Goal: Task Accomplishment & Management: Manage account settings

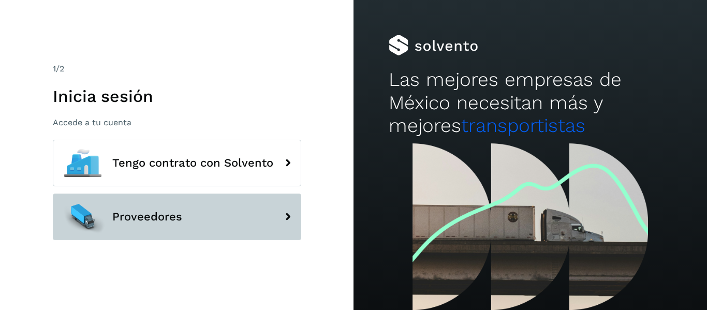
click at [264, 219] on button "Proveedores" at bounding box center [177, 217] width 249 height 47
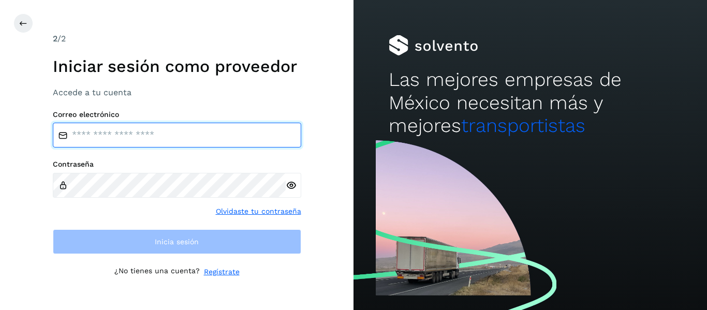
click at [230, 132] on input "email" at bounding box center [177, 135] width 249 height 25
type input "**********"
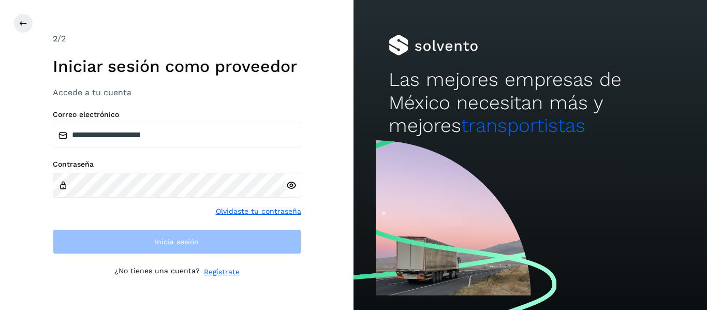
click at [178, 171] on div "Contraseña" at bounding box center [177, 179] width 249 height 38
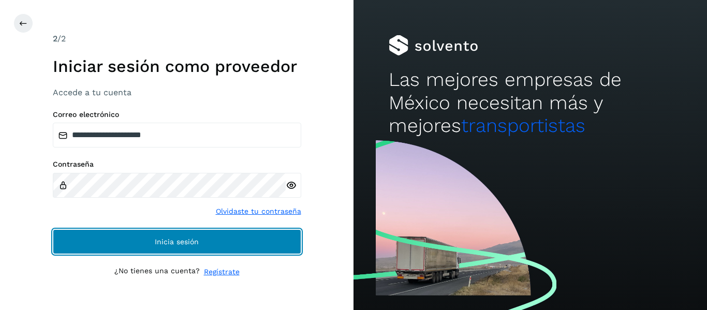
click at [201, 234] on button "Inicia sesión" at bounding box center [177, 241] width 249 height 25
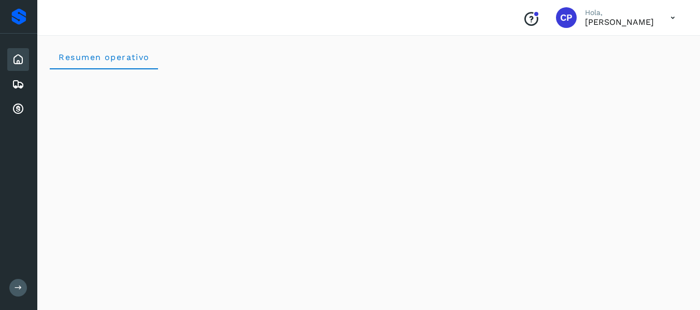
drag, startPoint x: 696, startPoint y: 40, endPoint x: 705, endPoint y: 38, distance: 9.7
click at [533, 17] on div at bounding box center [536, 14] width 6 height 6
click at [676, 18] on icon at bounding box center [672, 17] width 21 height 21
click at [16, 106] on icon at bounding box center [18, 109] width 12 height 12
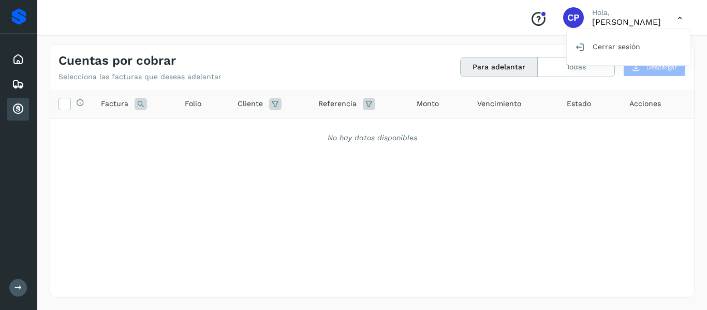
click at [706, 73] on div at bounding box center [353, 155] width 707 height 310
click at [506, 67] on button "Para adelantar" at bounding box center [499, 66] width 77 height 19
click at [591, 62] on button "Todas" at bounding box center [576, 66] width 77 height 19
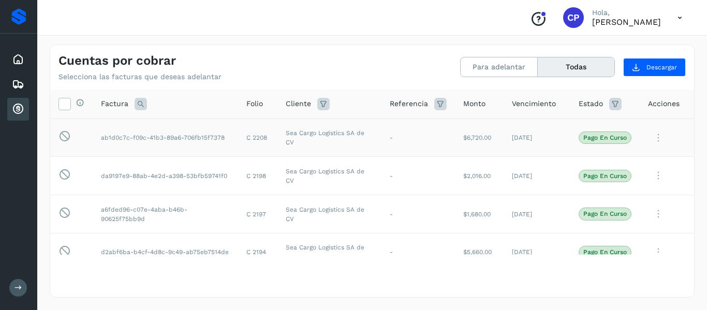
click at [652, 136] on icon at bounding box center [658, 137] width 21 height 21
click at [656, 119] on div at bounding box center [353, 155] width 707 height 310
click at [650, 172] on icon at bounding box center [658, 175] width 21 height 21
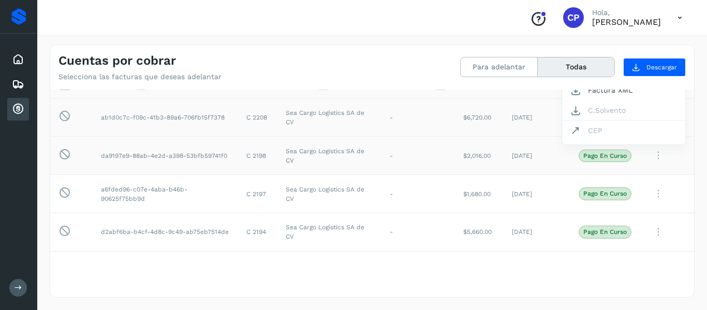
click at [652, 190] on div at bounding box center [353, 155] width 707 height 310
click at [652, 190] on icon at bounding box center [658, 193] width 21 height 21
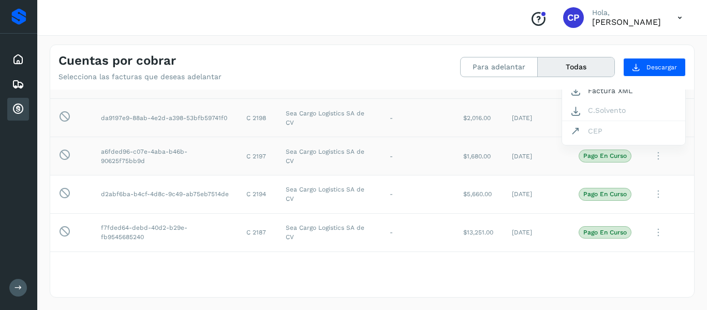
drag, startPoint x: 691, startPoint y: 100, endPoint x: 696, endPoint y: 53, distance: 47.3
click at [696, 53] on div at bounding box center [353, 155] width 707 height 310
click at [614, 117] on p "Pago en curso" at bounding box center [606, 117] width 44 height 7
click at [648, 114] on icon at bounding box center [658, 117] width 21 height 21
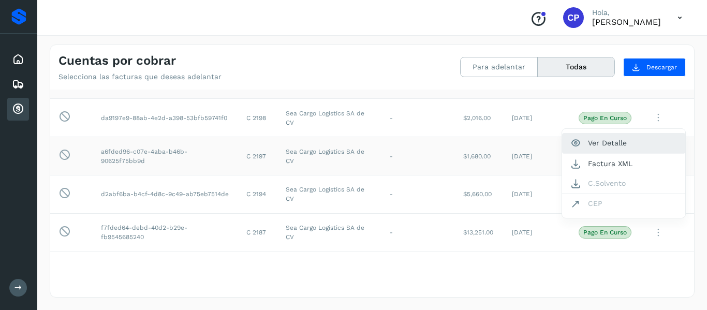
click at [615, 144] on button "Ver Detalle" at bounding box center [623, 143] width 123 height 20
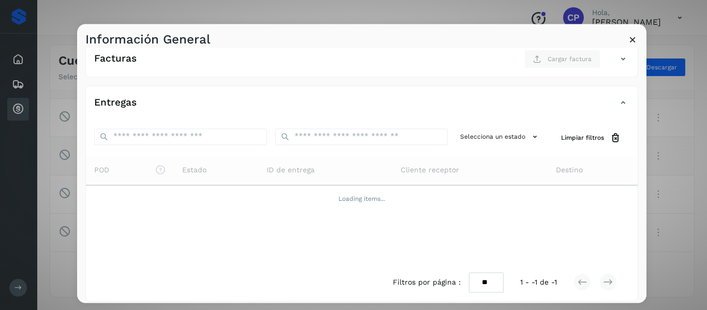
scroll to position [176, 0]
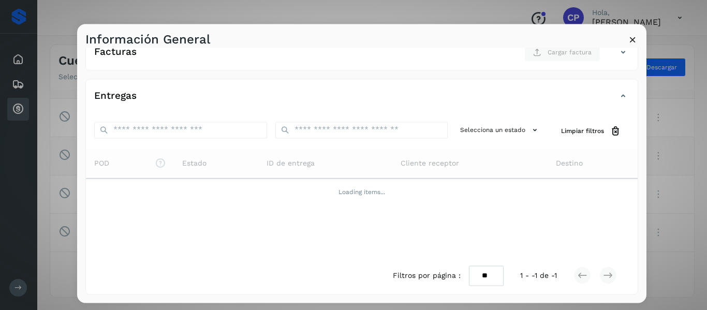
click at [628, 31] on div "Información General" at bounding box center [362, 36] width 570 height 24
click at [635, 42] on icon at bounding box center [633, 39] width 11 height 11
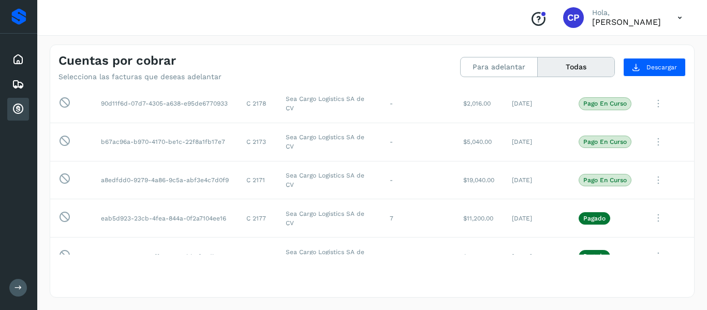
scroll to position [363, 0]
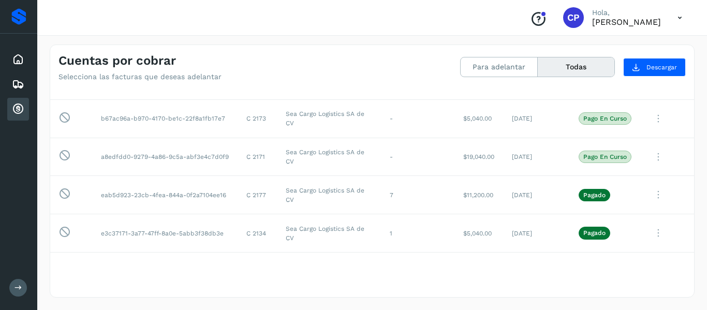
click at [681, 19] on icon at bounding box center [680, 17] width 21 height 21
click at [20, 284] on icon at bounding box center [19, 288] width 8 height 8
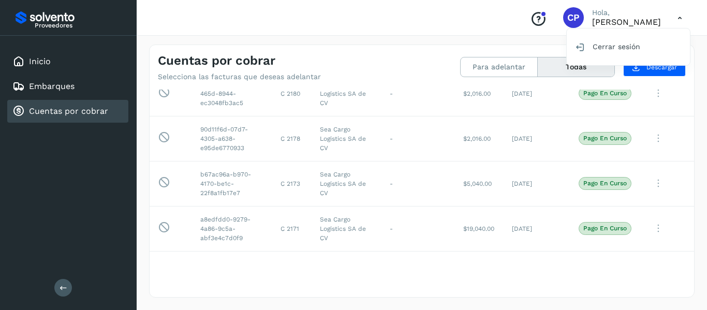
scroll to position [418, 0]
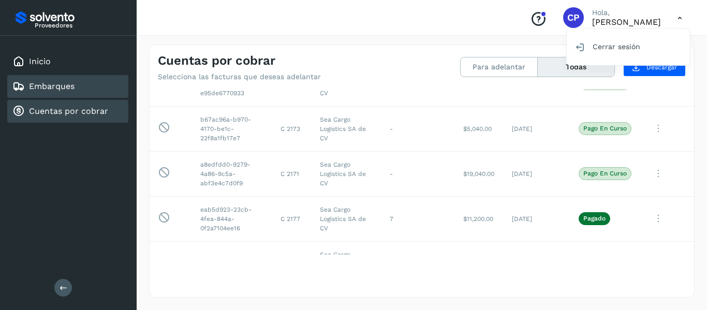
click at [82, 88] on div "Embarques" at bounding box center [67, 86] width 121 height 23
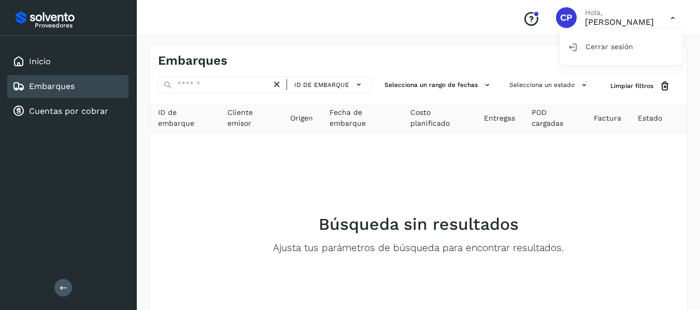
click at [365, 80] on div at bounding box center [350, 155] width 700 height 310
click at [358, 84] on icon at bounding box center [358, 84] width 11 height 11
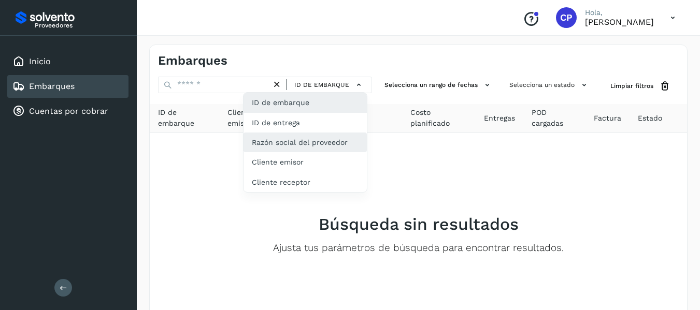
click at [358, 144] on div "Razón social del proveedor" at bounding box center [304, 143] width 123 height 20
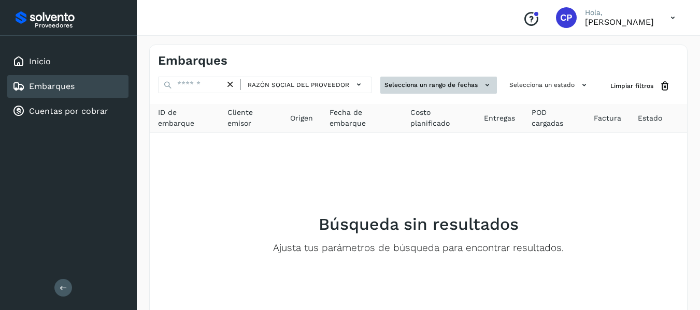
click at [442, 79] on button "Selecciona un rango de fechas" at bounding box center [438, 85] width 117 height 17
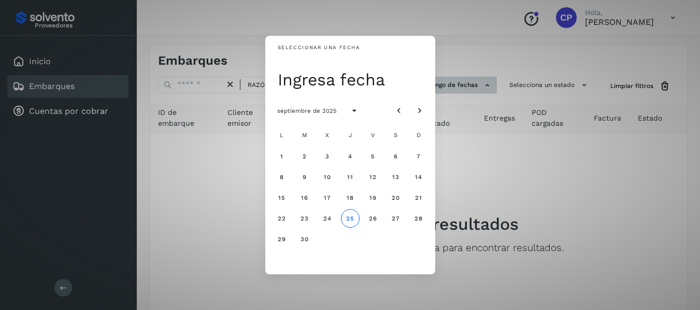
click at [442, 79] on div "Seleccionar una fecha Ingresa fecha septiembre de 2025 L M X J V S D 1 2 3 4 5 …" at bounding box center [350, 155] width 700 height 310
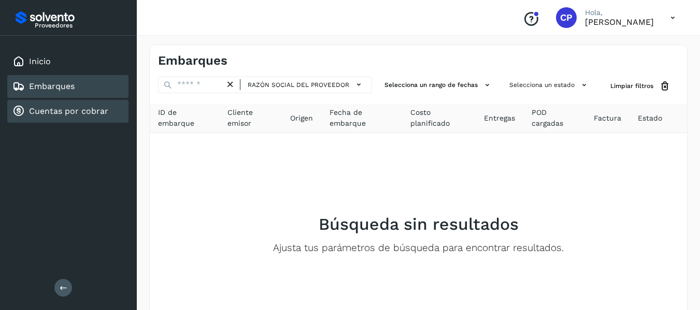
click at [48, 104] on div "Cuentas por cobrar" at bounding box center [67, 111] width 121 height 23
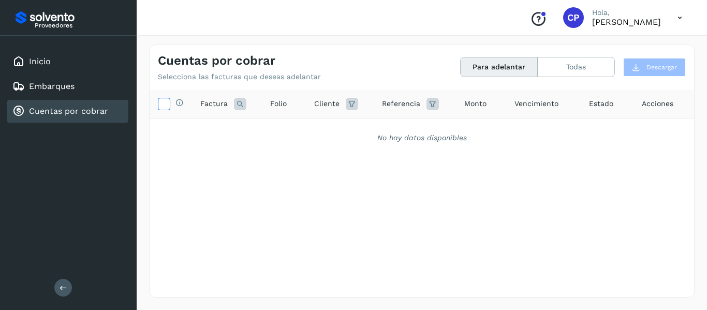
click at [166, 99] on icon at bounding box center [163, 103] width 11 height 11
click at [589, 68] on button "Todas" at bounding box center [576, 66] width 77 height 19
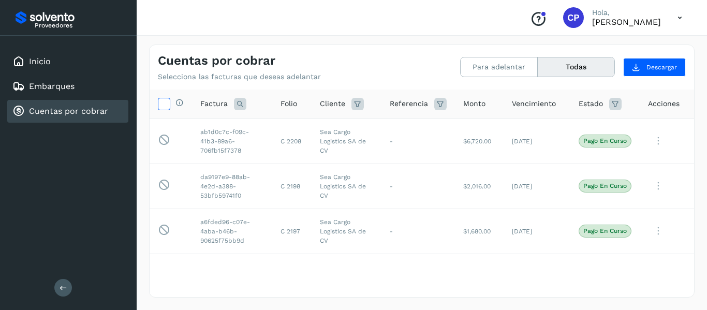
click at [164, 103] on icon at bounding box center [163, 103] width 11 height 11
click at [162, 104] on icon at bounding box center [163, 103] width 11 height 11
click at [610, 105] on icon at bounding box center [616, 104] width 12 height 12
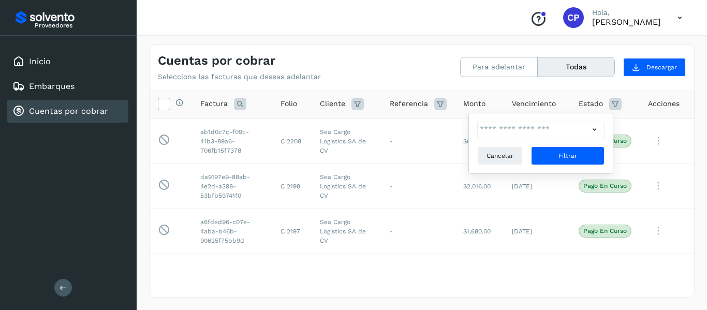
click at [610, 105] on icon at bounding box center [616, 104] width 12 height 12
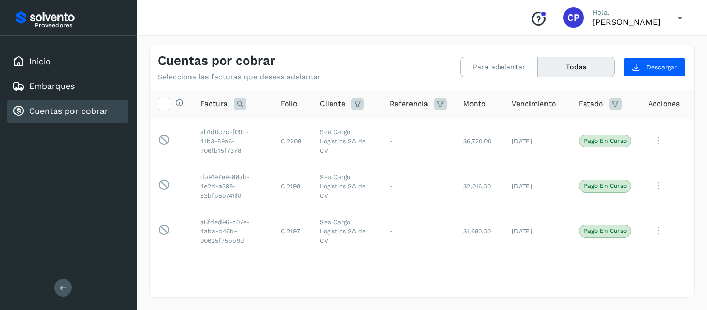
click at [673, 103] on div "Acciones" at bounding box center [667, 103] width 38 height 11
click at [649, 139] on icon at bounding box center [658, 141] width 21 height 21
click at [640, 115] on div at bounding box center [353, 155] width 707 height 310
click at [652, 182] on icon at bounding box center [658, 186] width 21 height 21
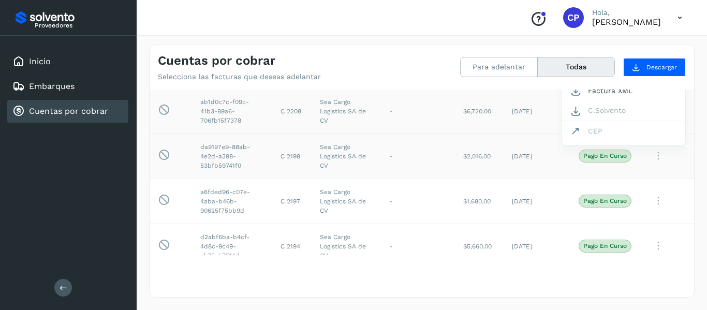
click at [652, 182] on div at bounding box center [353, 155] width 707 height 310
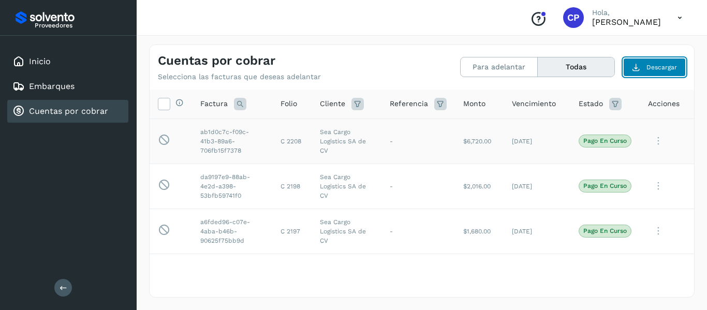
click at [650, 67] on span "Descargar" at bounding box center [662, 67] width 31 height 9
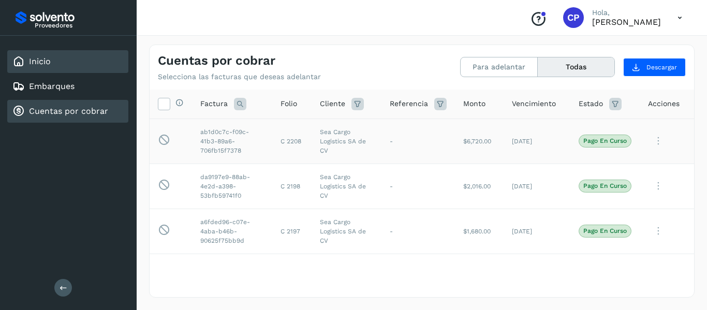
click at [76, 55] on div "Inicio" at bounding box center [67, 61] width 121 height 23
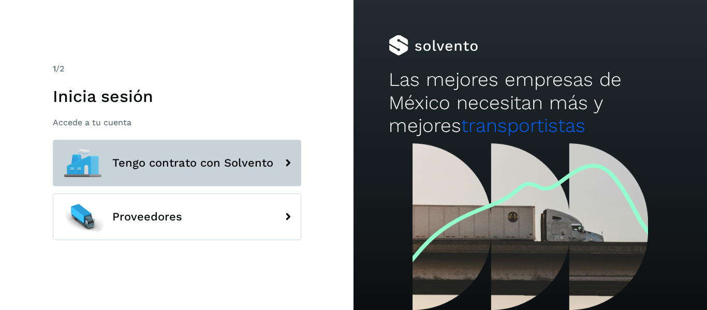
click at [242, 165] on span "Tengo contrato con Solvento" at bounding box center [192, 163] width 161 height 12
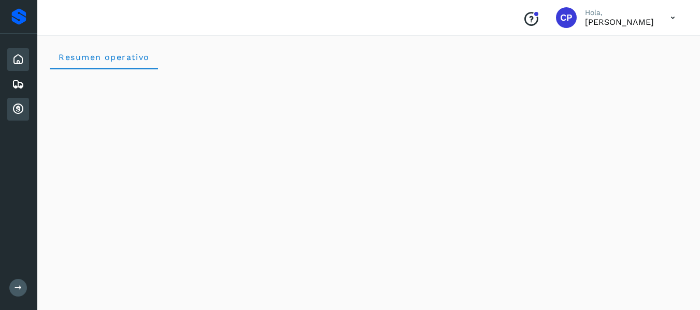
click at [13, 106] on icon at bounding box center [18, 109] width 12 height 12
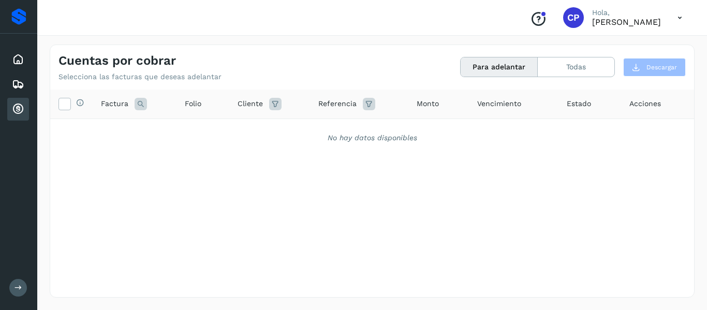
click at [682, 16] on icon at bounding box center [680, 17] width 21 height 21
click at [502, 239] on div at bounding box center [353, 155] width 707 height 310
click at [509, 108] on span "Vencimiento" at bounding box center [500, 103] width 44 height 11
click at [584, 65] on button "Todas" at bounding box center [576, 66] width 77 height 19
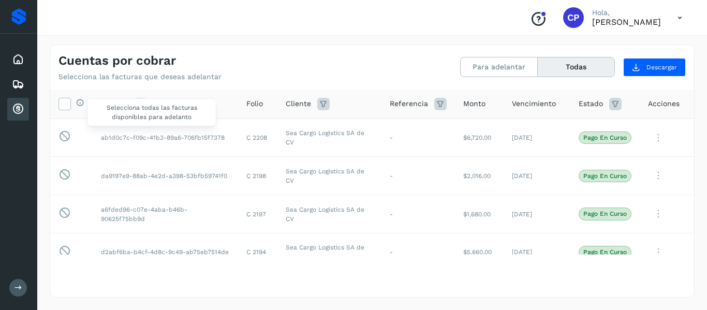
click at [71, 102] on div "Selecciona todas las facturas disponibles para adelanto" at bounding box center [77, 103] width 13 height 11
click at [66, 101] on icon at bounding box center [64, 103] width 11 height 11
click at [338, 141] on td "Sea Cargo Logistics SA de CV" at bounding box center [330, 138] width 104 height 38
click at [661, 100] on span "Acciones" at bounding box center [664, 103] width 32 height 11
click at [507, 64] on button "Para adelantar" at bounding box center [499, 66] width 77 height 19
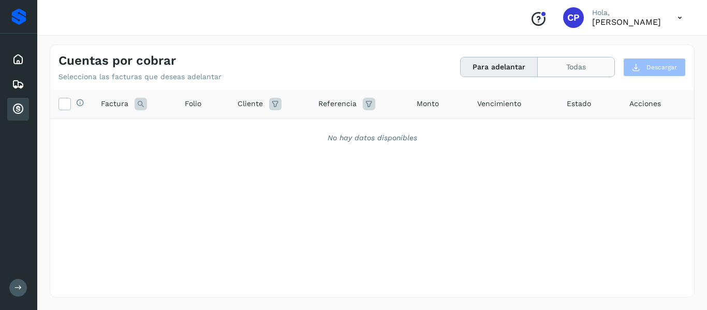
click at [557, 65] on button "Todas" at bounding box center [576, 66] width 77 height 19
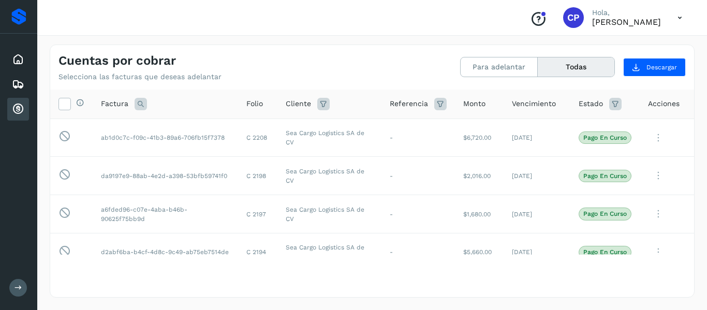
click at [140, 104] on icon at bounding box center [141, 104] width 12 height 12
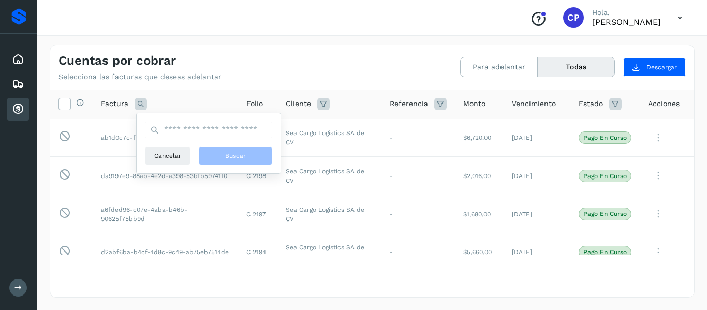
click at [140, 104] on icon at bounding box center [141, 104] width 12 height 12
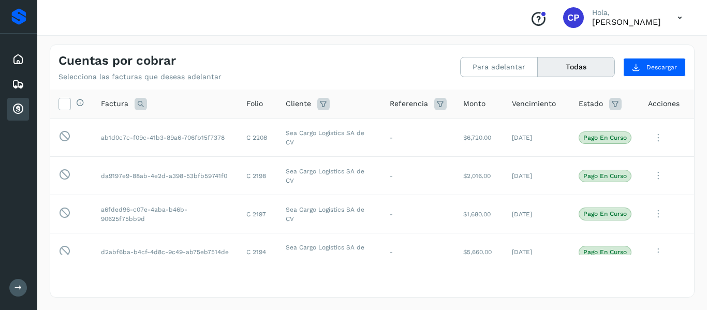
click at [142, 104] on icon at bounding box center [141, 104] width 12 height 12
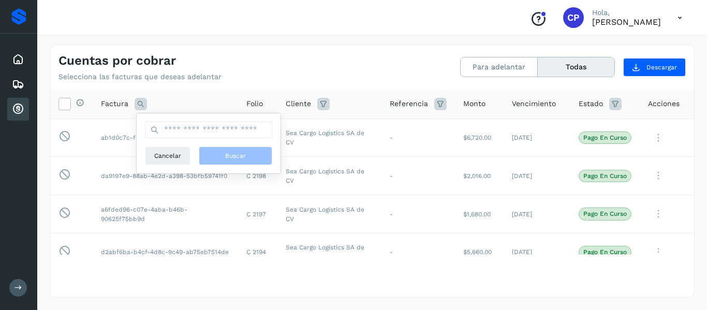
click at [319, 96] on th "Cliente" at bounding box center [330, 105] width 104 height 30
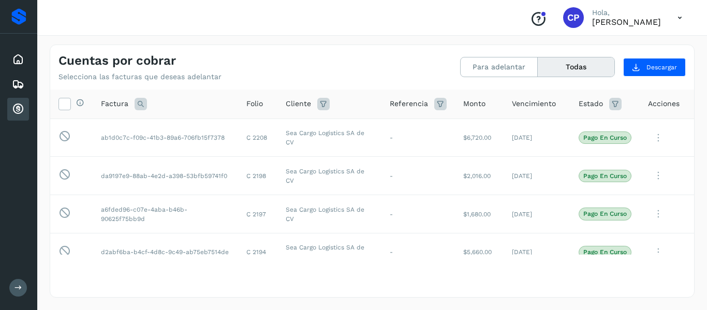
click at [317, 103] on icon at bounding box center [323, 104] width 12 height 12
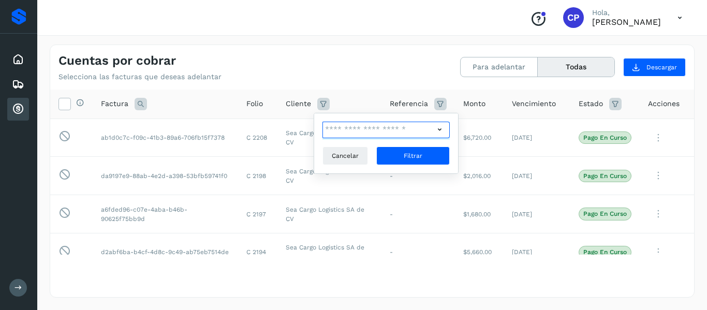
click at [414, 133] on input "text" at bounding box center [379, 130] width 112 height 17
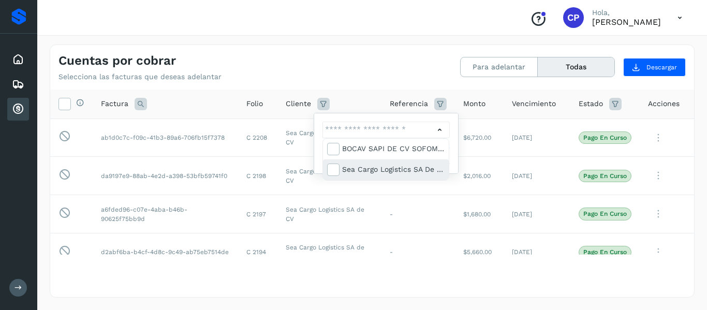
click at [395, 168] on div "Sea Cargo Logistics SA de CV" at bounding box center [393, 169] width 103 height 11
type input "**********"
click at [335, 170] on icon at bounding box center [333, 169] width 10 height 10
click at [334, 167] on icon at bounding box center [333, 169] width 10 height 10
type input "**********"
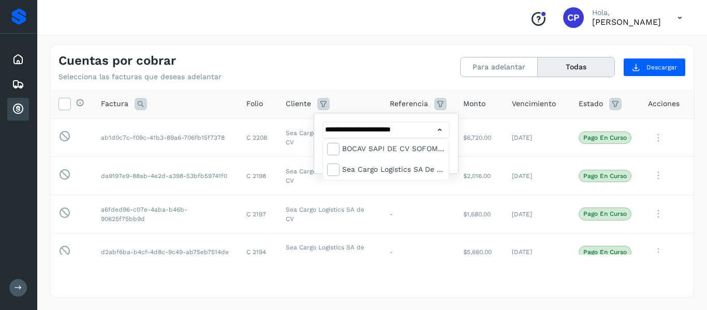
click at [380, 195] on div at bounding box center [353, 155] width 707 height 310
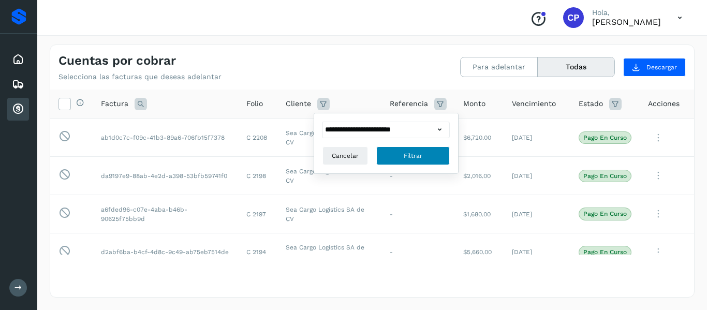
click at [402, 150] on button "Filtrar" at bounding box center [414, 156] width 74 height 19
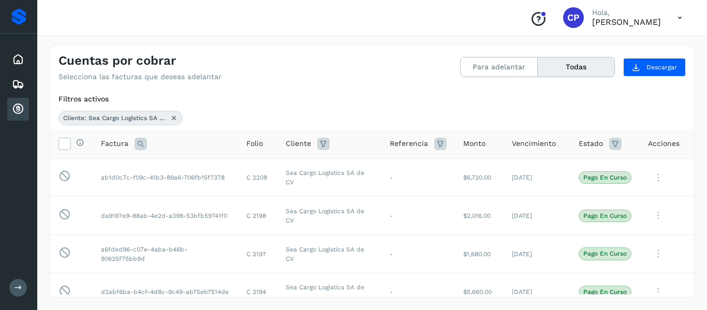
click at [610, 143] on icon at bounding box center [616, 144] width 12 height 12
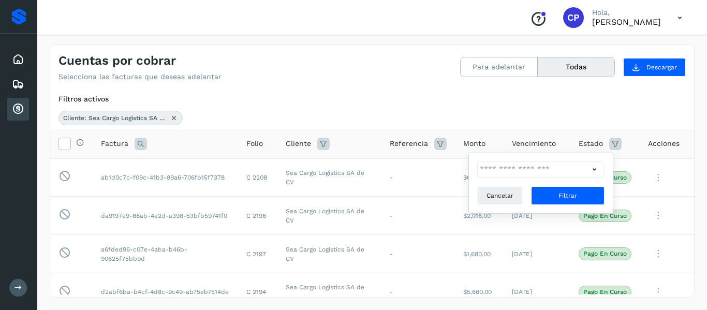
click at [590, 166] on icon at bounding box center [594, 169] width 11 height 11
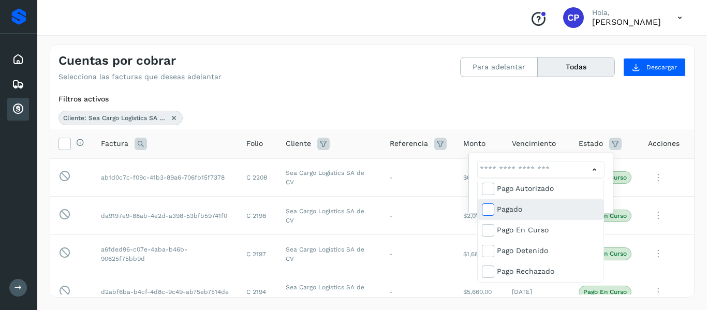
click at [488, 208] on icon at bounding box center [488, 209] width 10 height 10
type input "**********"
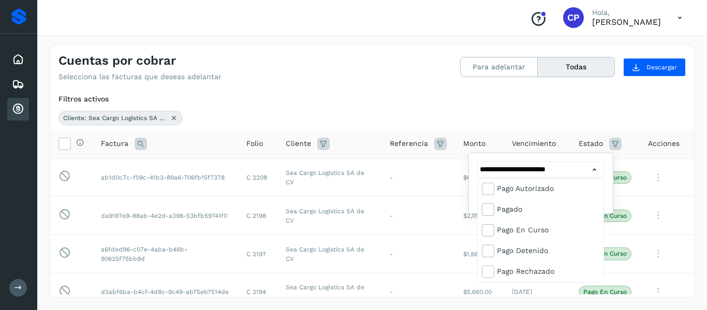
click at [691, 240] on div at bounding box center [353, 155] width 707 height 310
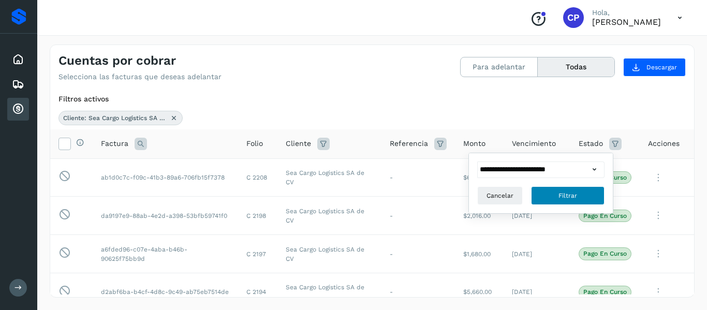
click at [600, 195] on button "Filtrar" at bounding box center [568, 195] width 74 height 19
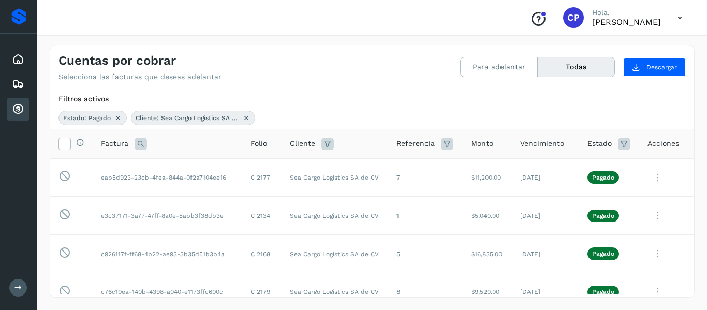
click at [664, 146] on span "Acciones" at bounding box center [664, 143] width 32 height 11
click at [678, 16] on icon at bounding box center [680, 17] width 21 height 21
click at [519, 26] on div at bounding box center [353, 155] width 707 height 310
click at [568, 18] on span "CP" at bounding box center [574, 18] width 12 height 0
click at [569, 74] on button "Todas" at bounding box center [576, 66] width 77 height 19
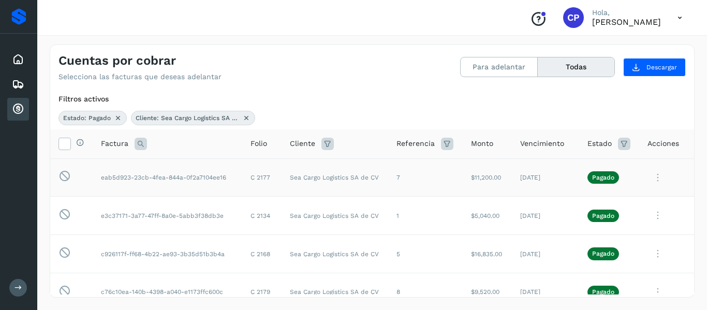
click at [610, 180] on span "Pagado" at bounding box center [604, 177] width 32 height 12
click at [648, 177] on icon at bounding box center [658, 177] width 21 height 21
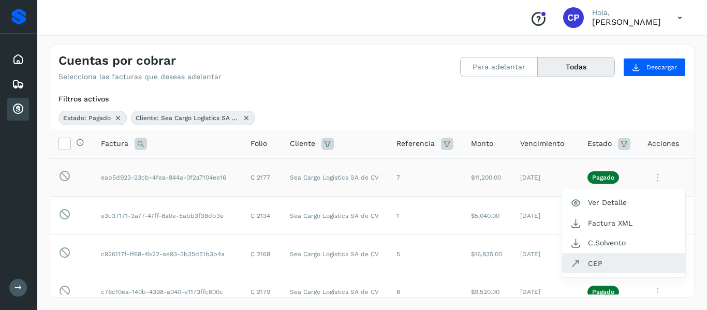
click at [613, 259] on button "CEP" at bounding box center [623, 264] width 123 height 20
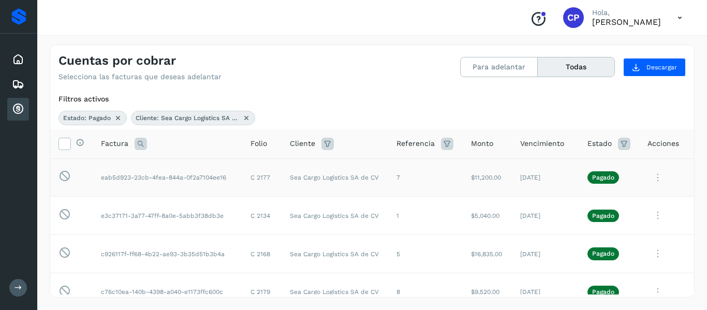
click at [652, 172] on icon at bounding box center [658, 177] width 21 height 21
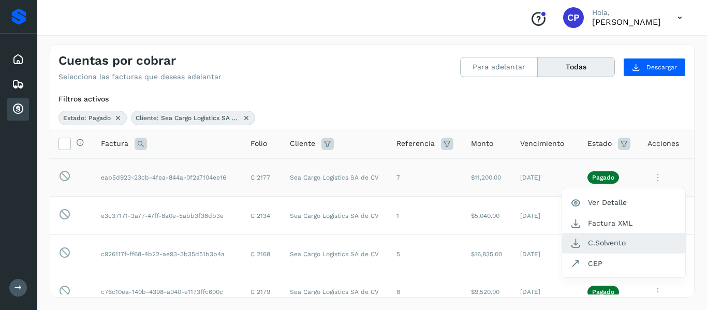
click at [612, 239] on button "C.Solvento" at bounding box center [623, 243] width 123 height 20
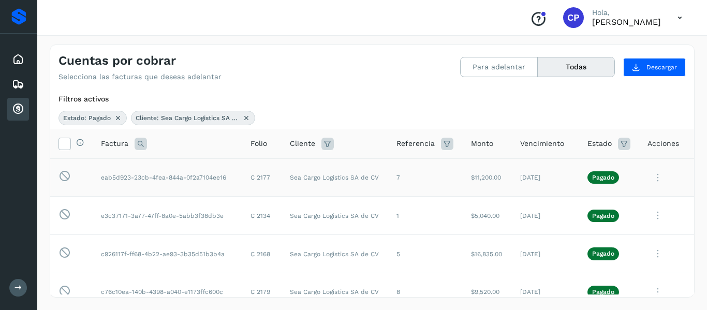
click at [652, 175] on icon at bounding box center [658, 177] width 21 height 21
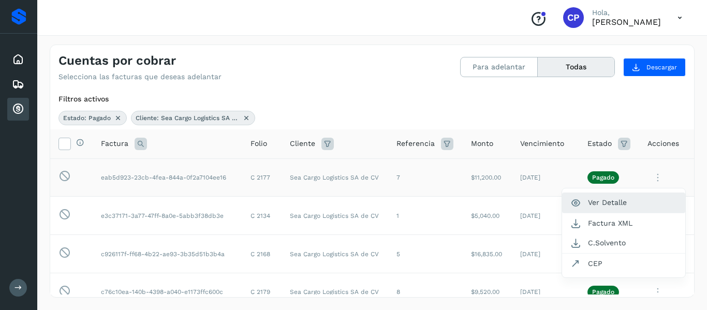
click at [624, 206] on button "Ver Detalle" at bounding box center [623, 203] width 123 height 20
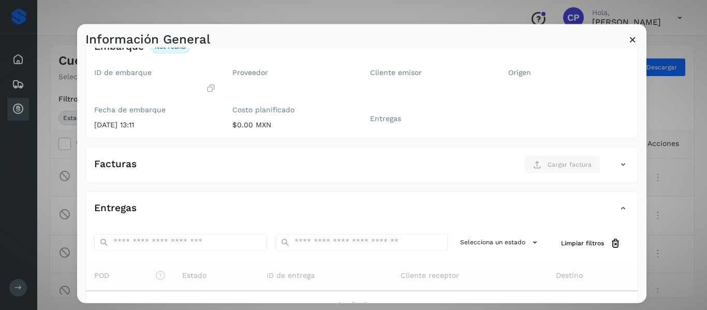
scroll to position [59, 0]
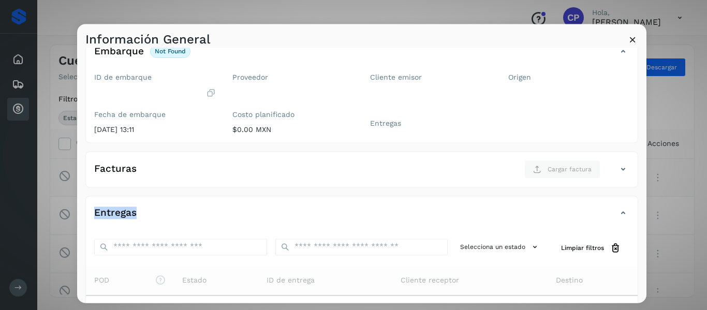
drag, startPoint x: 633, startPoint y: 177, endPoint x: 637, endPoint y: 198, distance: 21.0
click at [637, 198] on div "✨ Muy pronto podrás gestionar todos tus accesorios desde esta misma página. Con…" at bounding box center [362, 175] width 570 height 255
drag, startPoint x: 638, startPoint y: 114, endPoint x: 639, endPoint y: 156, distance: 42.5
click at [639, 156] on div "✨ Muy pronto podrás gestionar todos tus accesorios desde esta misma página. Con…" at bounding box center [362, 175] width 570 height 255
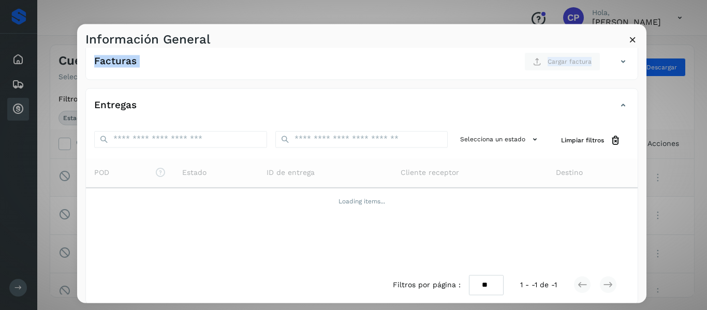
click at [630, 42] on icon at bounding box center [633, 39] width 11 height 11
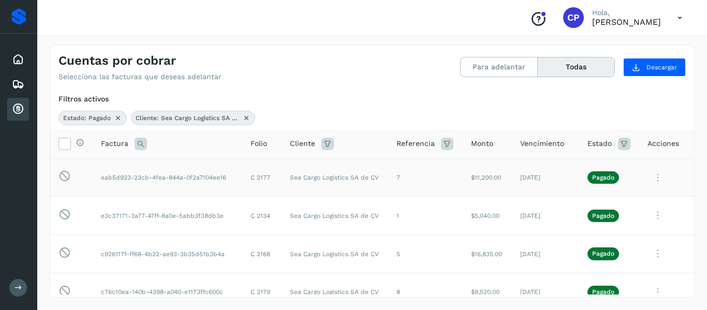
click at [659, 171] on icon at bounding box center [658, 177] width 21 height 21
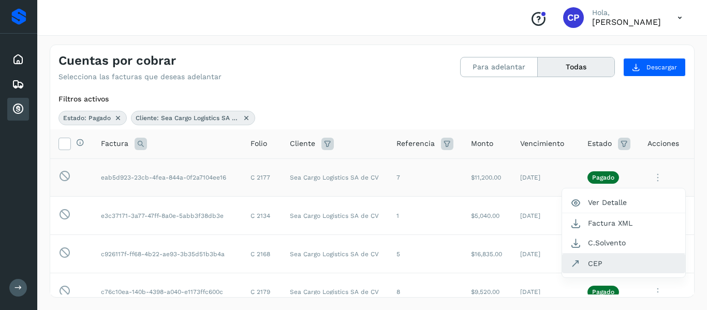
click at [607, 257] on button "CEP" at bounding box center [623, 264] width 123 height 20
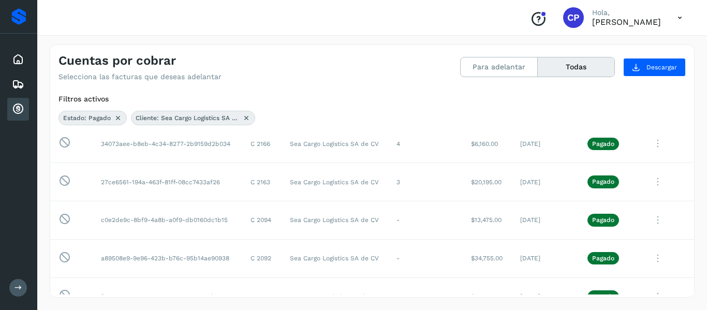
scroll to position [0, 0]
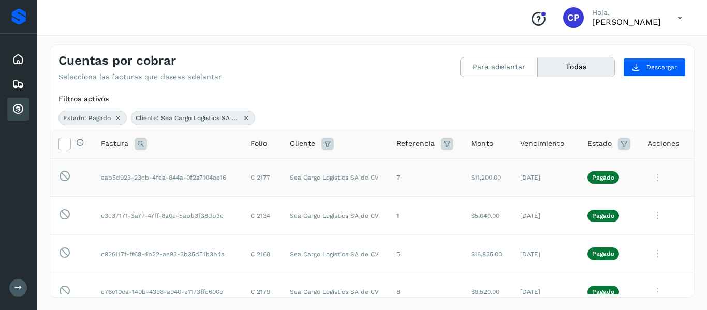
click at [27, 104] on div "Cuentas por cobrar" at bounding box center [18, 109] width 22 height 23
click at [12, 109] on icon at bounding box center [18, 109] width 12 height 12
click at [498, 103] on div "Filtros activos" at bounding box center [373, 99] width 628 height 11
click at [17, 104] on icon at bounding box center [18, 109] width 12 height 12
click at [594, 63] on button "Todas" at bounding box center [576, 66] width 77 height 19
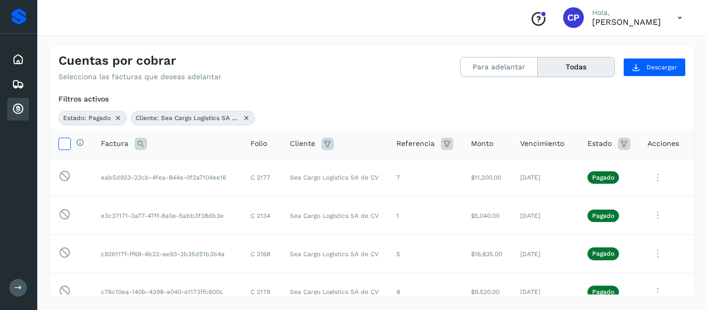
click at [69, 140] on icon at bounding box center [64, 143] width 11 height 11
click at [69, 169] on td "Esta factura no está disponible para adelanto" at bounding box center [71, 177] width 42 height 38
click at [68, 148] on icon at bounding box center [64, 143] width 11 height 11
click at [135, 141] on icon at bounding box center [141, 144] width 12 height 12
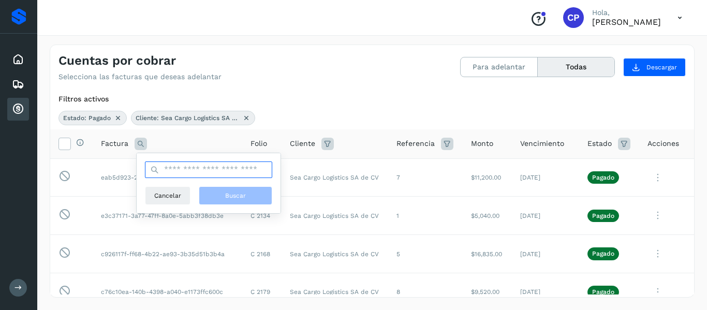
click at [219, 170] on input "text" at bounding box center [208, 170] width 127 height 17
click at [313, 176] on td "Sea Cargo Logistics SA de CV" at bounding box center [335, 177] width 107 height 38
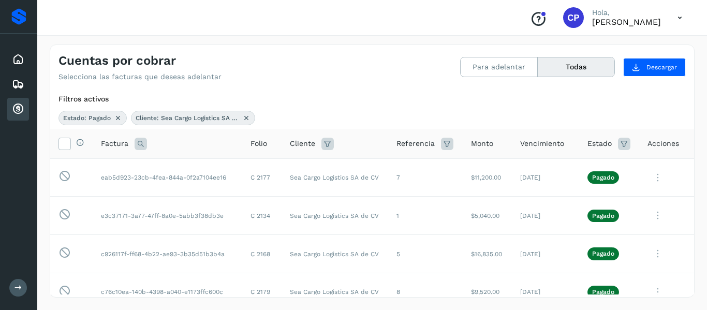
click at [530, 15] on icon "Conoce nuestros beneficios" at bounding box center [538, 19] width 17 height 17
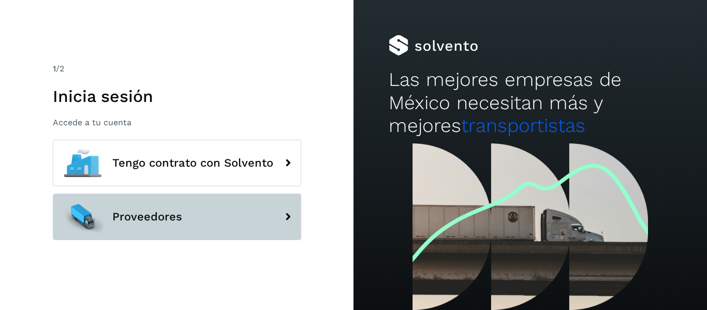
click at [160, 197] on button "Proveedores" at bounding box center [177, 217] width 249 height 47
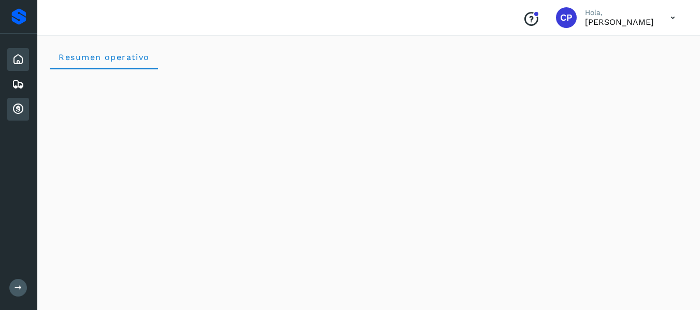
click at [26, 102] on div "Cuentas por cobrar" at bounding box center [18, 109] width 22 height 23
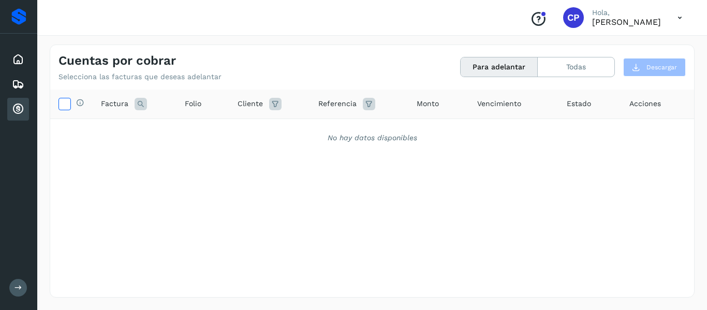
click at [60, 101] on icon at bounding box center [64, 103] width 11 height 11
click at [269, 101] on icon at bounding box center [275, 104] width 12 height 12
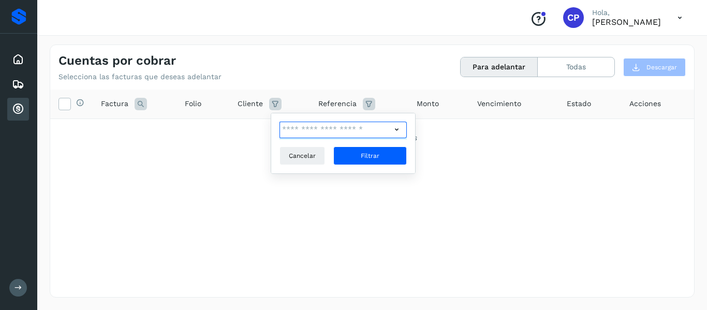
click at [360, 127] on input "text" at bounding box center [336, 130] width 112 height 17
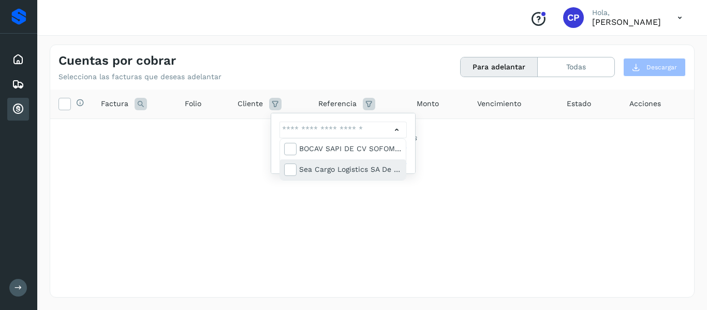
click at [369, 163] on div "Sea Cargo Logistics SA de CV" at bounding box center [343, 170] width 126 height 21
type input "**********"
click at [378, 198] on div at bounding box center [353, 155] width 707 height 310
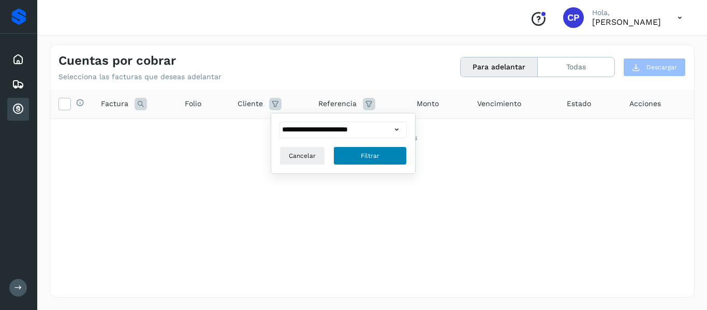
click at [377, 157] on span "Filtrar" at bounding box center [370, 155] width 19 height 9
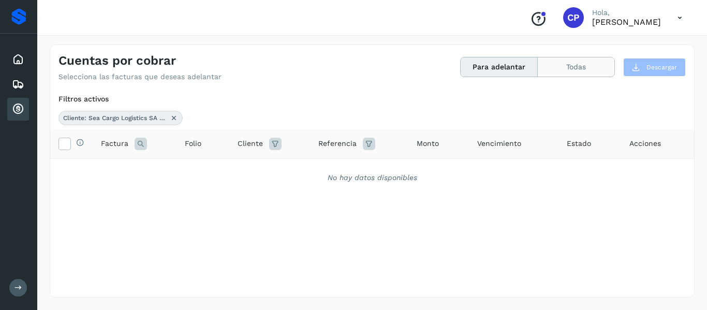
click at [572, 62] on button "Todas" at bounding box center [576, 66] width 77 height 19
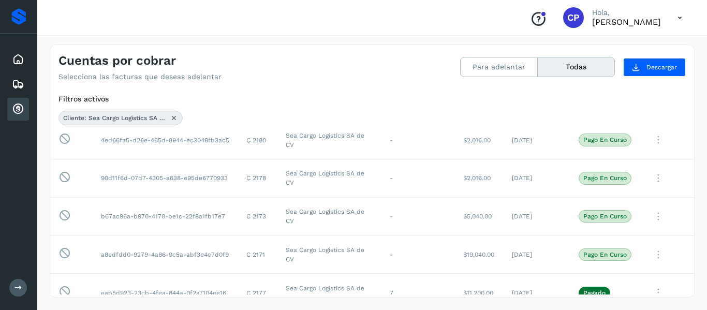
scroll to position [352, 0]
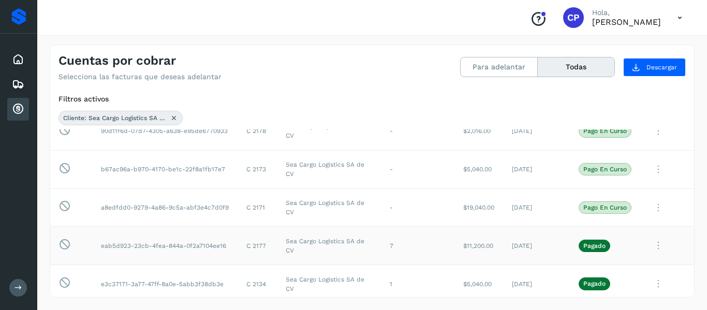
click at [654, 242] on icon at bounding box center [658, 245] width 21 height 21
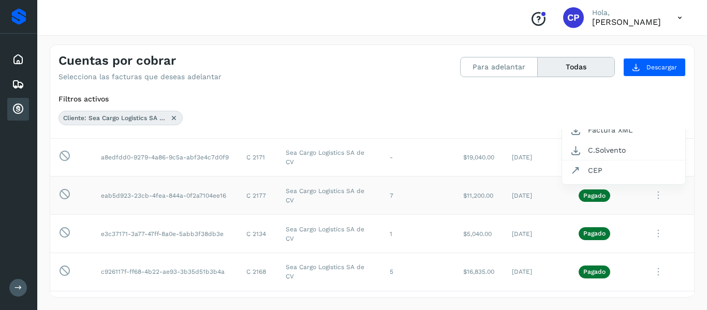
click at [682, 211] on div at bounding box center [353, 155] width 707 height 310
click at [654, 156] on icon at bounding box center [658, 157] width 21 height 21
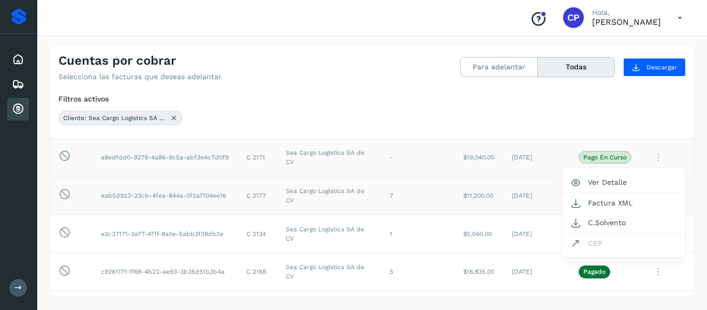
click at [691, 181] on div at bounding box center [353, 155] width 707 height 310
click at [385, 158] on td "-" at bounding box center [419, 157] width 74 height 38
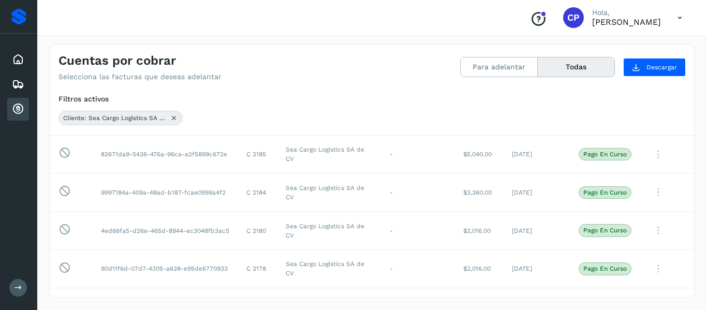
scroll to position [0, 0]
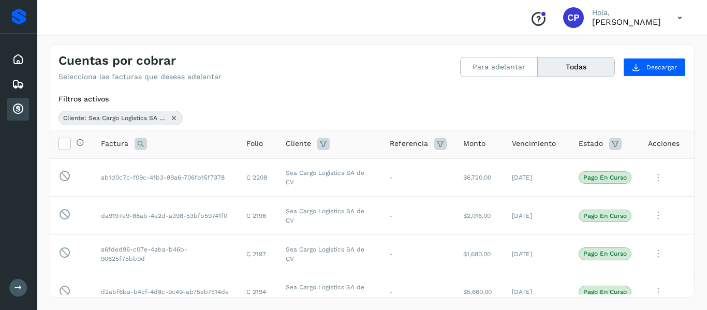
click at [612, 139] on icon at bounding box center [616, 144] width 12 height 12
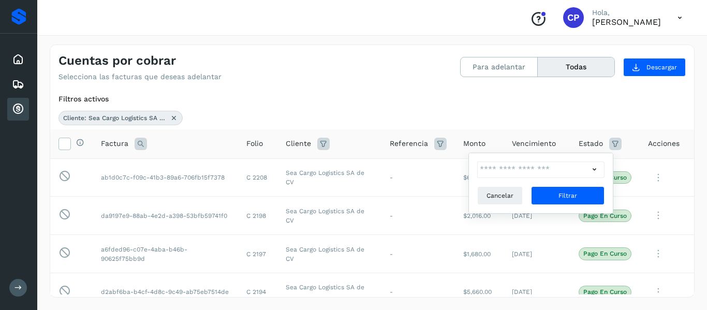
click at [610, 141] on icon at bounding box center [616, 144] width 12 height 12
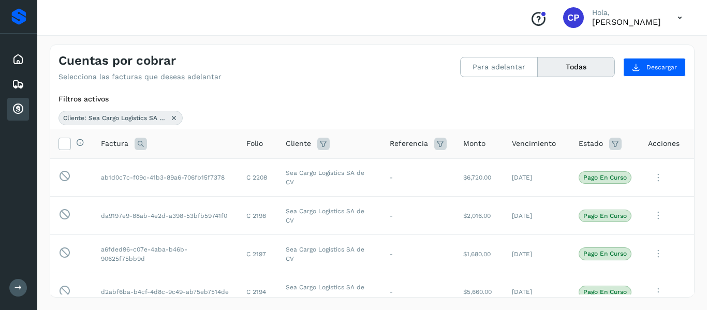
click at [612, 133] on th "Estado" at bounding box center [605, 144] width 69 height 30
click at [602, 137] on th "Estado" at bounding box center [605, 144] width 69 height 30
click at [611, 143] on icon at bounding box center [616, 144] width 12 height 12
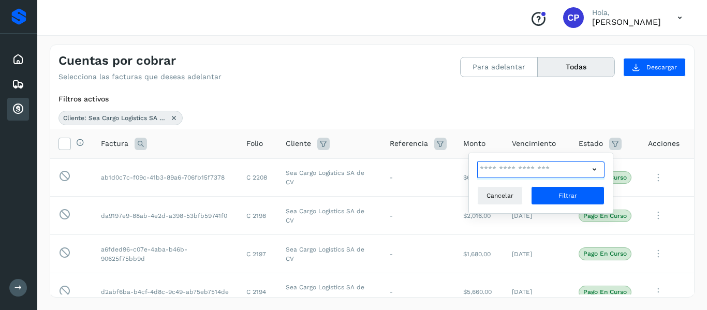
click at [588, 163] on input "text" at bounding box center [534, 170] width 112 height 17
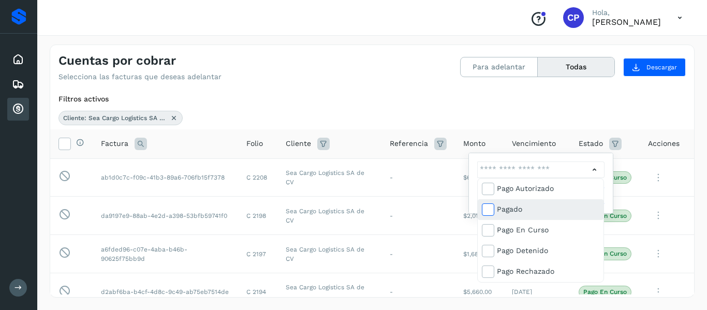
click at [486, 212] on icon at bounding box center [488, 209] width 10 height 10
type input "**********"
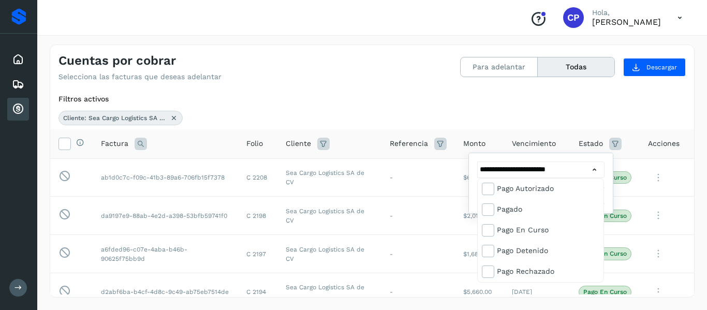
click at [615, 91] on div at bounding box center [353, 155] width 707 height 310
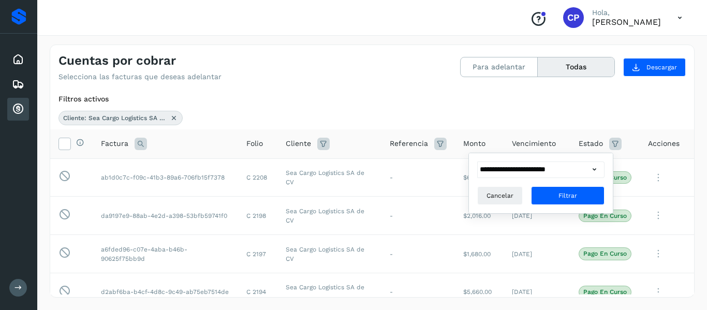
click at [596, 63] on button "Todas" at bounding box center [576, 66] width 77 height 19
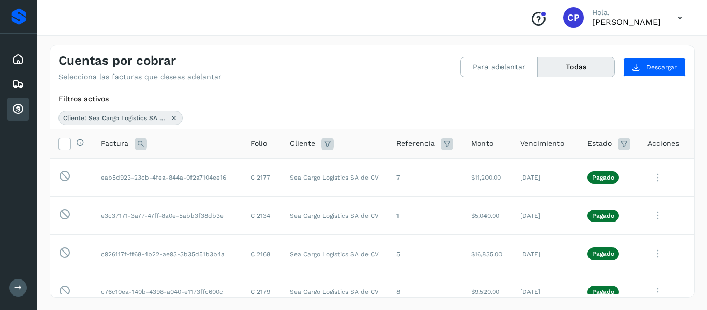
click at [671, 146] on span "Acciones" at bounding box center [664, 143] width 32 height 11
click at [648, 175] on icon at bounding box center [658, 177] width 21 height 21
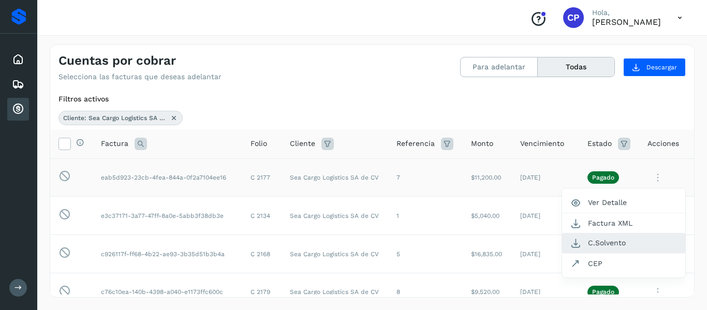
click at [626, 238] on button "C.Solvento" at bounding box center [623, 243] width 123 height 20
